Goal: Contribute content: Add original content to the website for others to see

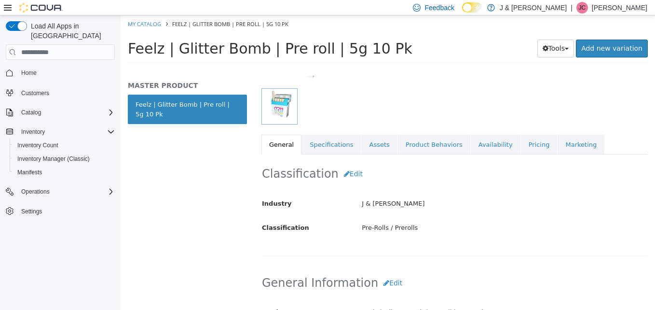
scroll to position [116, 0]
click at [330, 141] on link "Specifications" at bounding box center [331, 145] width 59 height 20
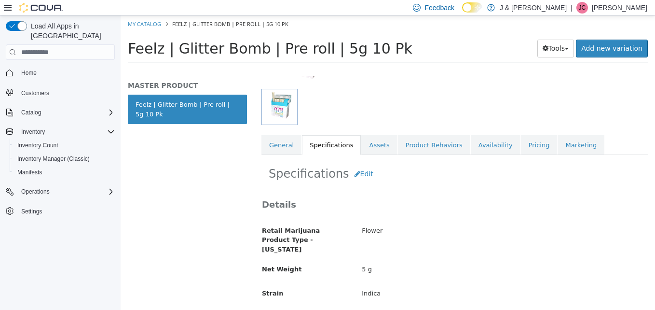
click at [330, 144] on link "Specifications" at bounding box center [331, 145] width 59 height 20
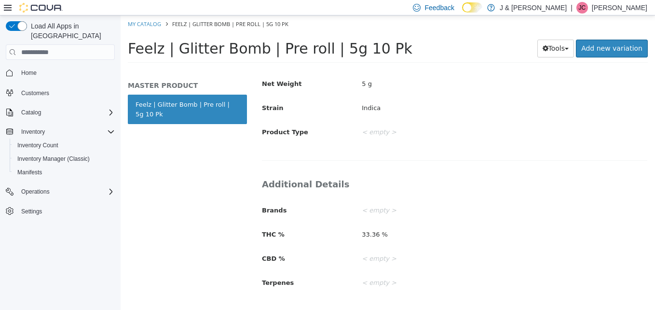
scroll to position [161, 0]
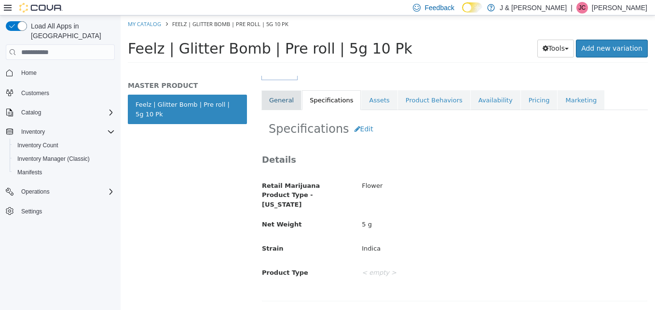
click at [281, 104] on link "General" at bounding box center [282, 100] width 40 height 20
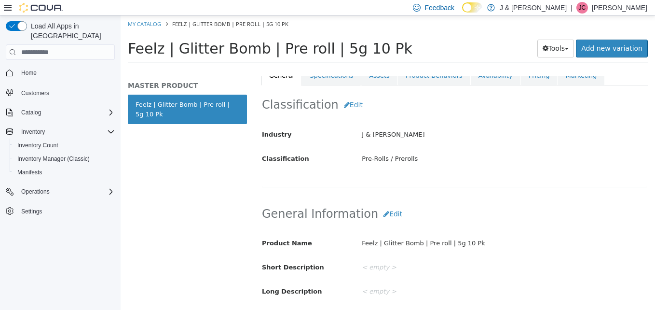
scroll to position [183, 0]
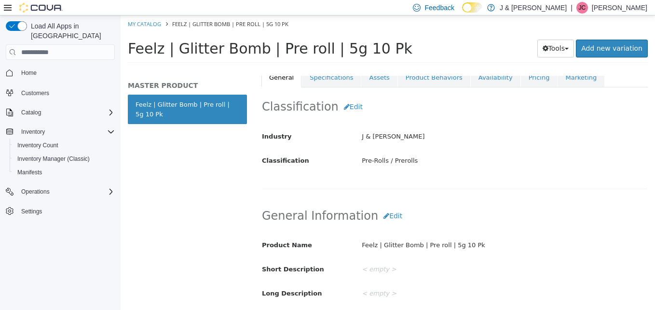
drag, startPoint x: 308, startPoint y: 50, endPoint x: 131, endPoint y: 48, distance: 177.1
click at [131, 48] on span "Feelz | Glitter Bomb | Pre roll | 5g 10 Pk" at bounding box center [270, 48] width 285 height 17
copy span "Feelz | Glitter Bomb | Pre roll"
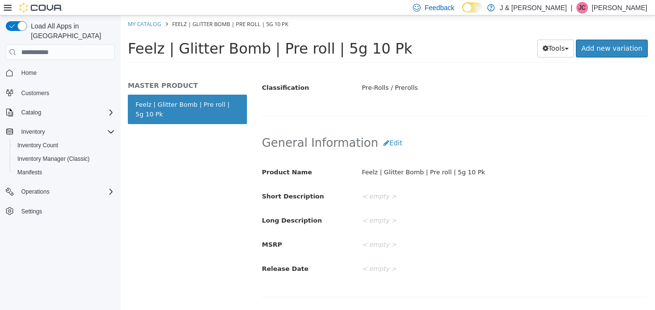
scroll to position [257, 0]
click at [384, 144] on button "Edit" at bounding box center [392, 143] width 29 height 18
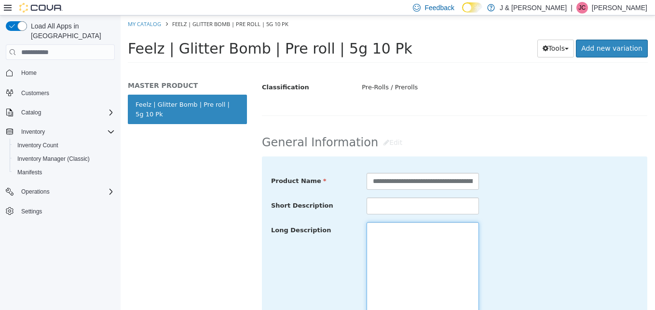
click at [376, 232] on textarea at bounding box center [423, 276] width 113 height 108
paste textarea "**********"
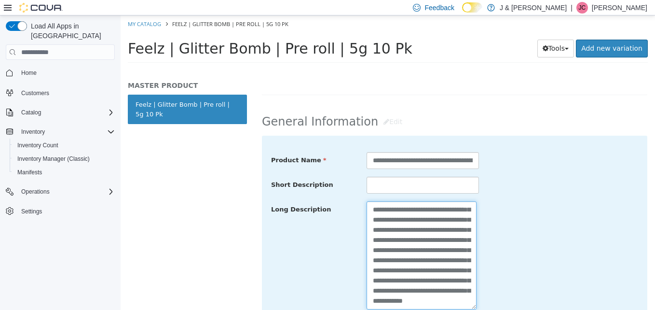
scroll to position [132, 0]
click at [506, 258] on div "**********" at bounding box center [455, 255] width 382 height 109
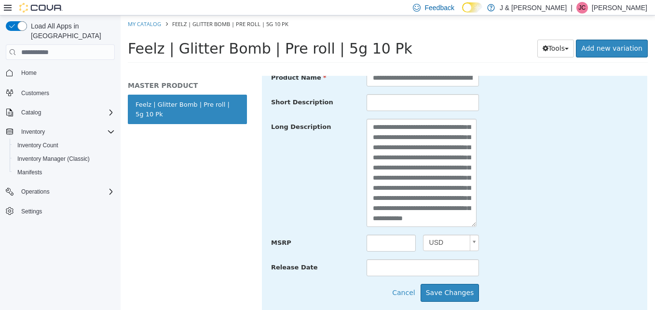
scroll to position [0, 0]
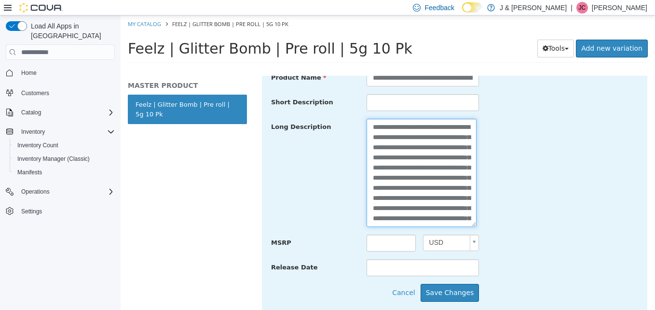
click at [454, 128] on textarea "**********" at bounding box center [422, 173] width 110 height 108
click at [419, 144] on textarea "**********" at bounding box center [422, 173] width 110 height 108
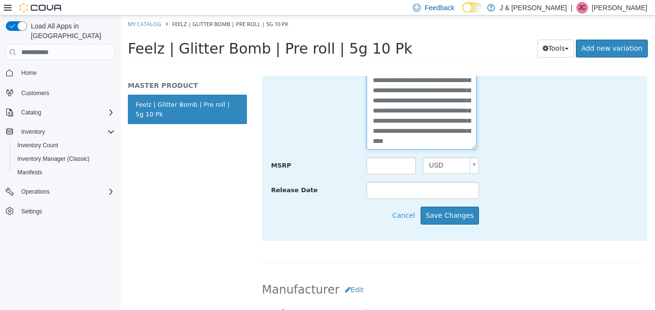
scroll to position [438, 0]
type textarea "**********"
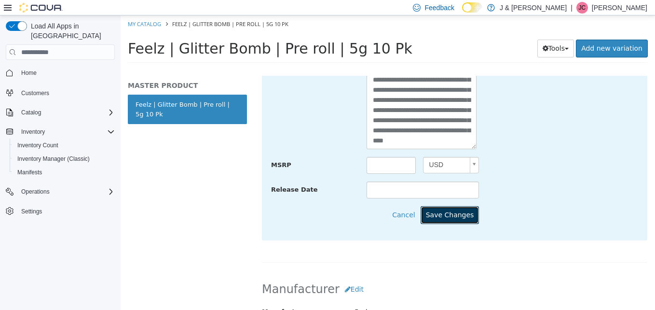
click at [468, 212] on button "Save Changes" at bounding box center [450, 215] width 59 height 18
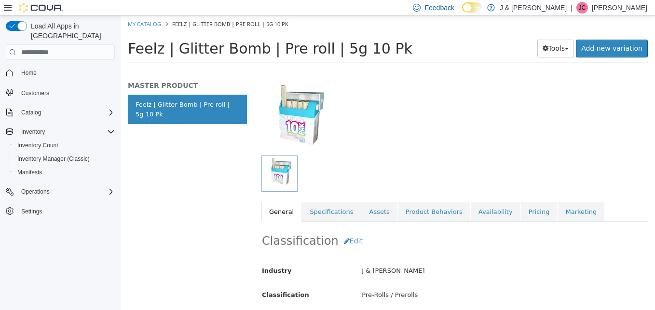
scroll to position [0, 0]
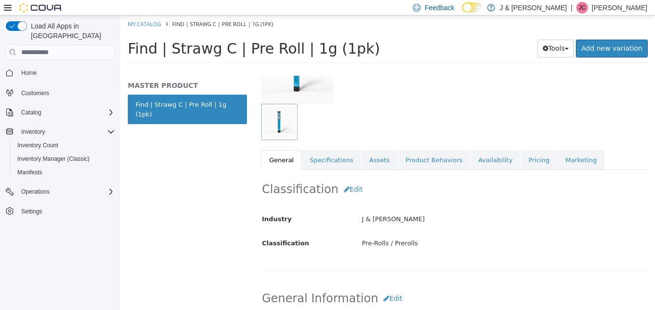
scroll to position [100, 0]
click at [336, 156] on link "Specifications" at bounding box center [331, 161] width 59 height 20
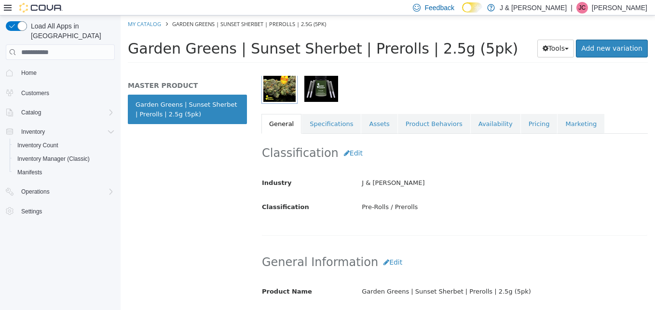
scroll to position [135, 0]
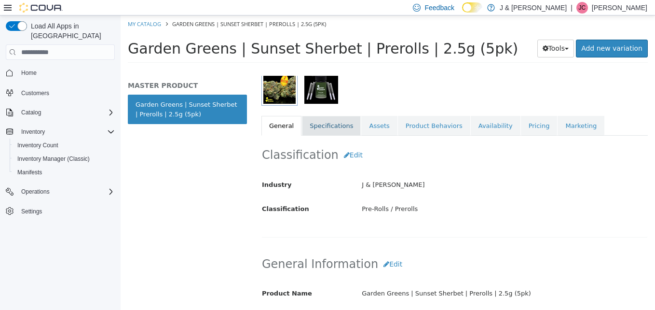
click at [314, 125] on link "Specifications" at bounding box center [331, 126] width 59 height 20
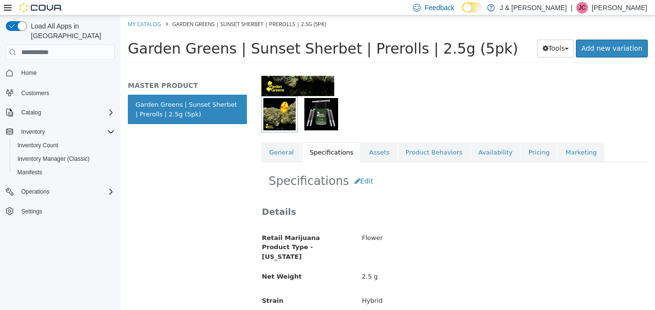
scroll to position [108, 0]
click at [261, 154] on div "Pre-Rolls Prerolls Garden Greens | Sunset Sherbet | Prerolls | 2.5g (5pk) [Mast…" at bounding box center [454, 193] width 401 height 234
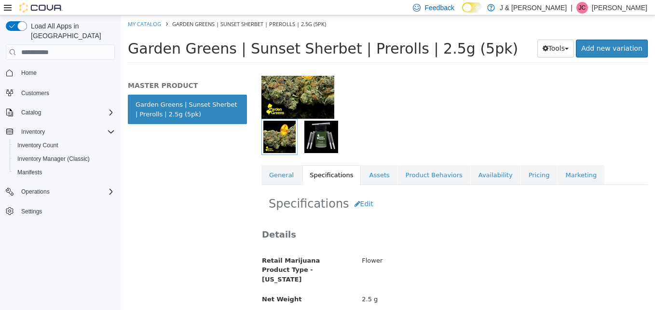
scroll to position [83, 0]
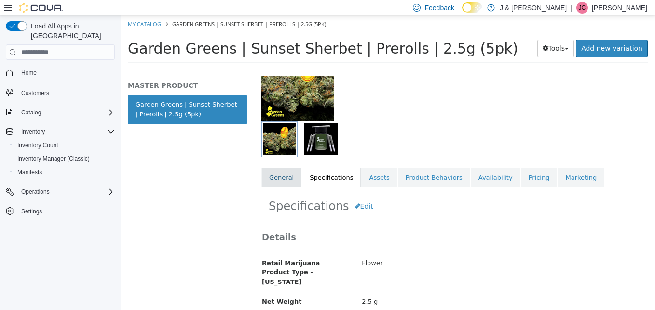
click at [280, 179] on link "General" at bounding box center [282, 177] width 40 height 20
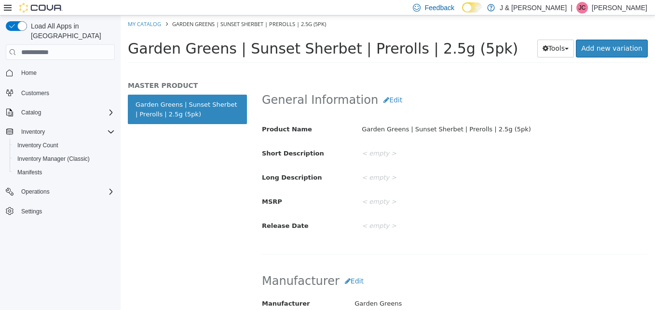
scroll to position [299, 0]
drag, startPoint x: 388, startPoint y: 52, endPoint x: 129, endPoint y: 53, distance: 258.6
click at [129, 53] on span "Garden Greens | Sunset Sherbet | Prerolls | 2.5g (5pk)" at bounding box center [323, 48] width 390 height 17
copy span "Garden Greens | Sunset Sherbet | Prerolls"
click at [381, 98] on button "Edit" at bounding box center [392, 101] width 29 height 18
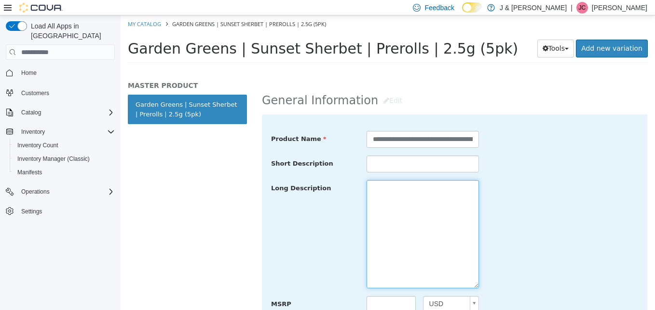
click at [383, 196] on textarea at bounding box center [423, 234] width 113 height 108
paste textarea "**********"
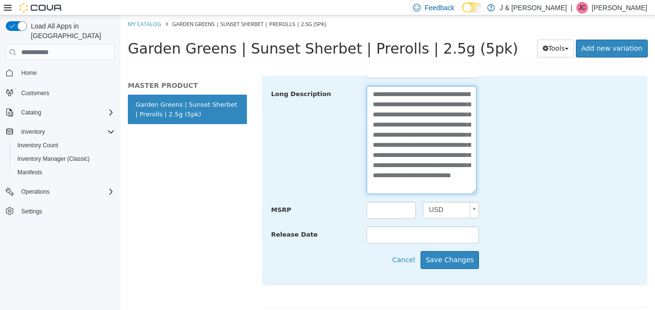
scroll to position [393, 0]
type textarea "**********"
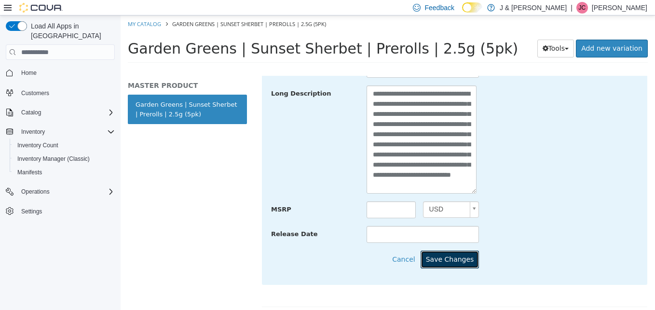
click at [450, 265] on button "Save Changes" at bounding box center [450, 259] width 59 height 18
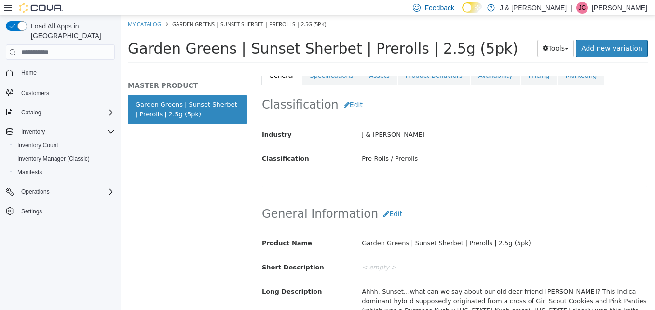
scroll to position [188, 0]
